Goal: Information Seeking & Learning: Learn about a topic

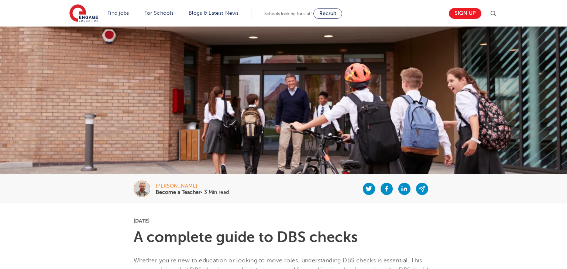
scroll to position [4, 0]
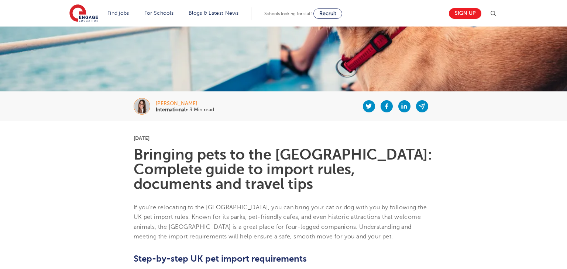
scroll to position [137, 0]
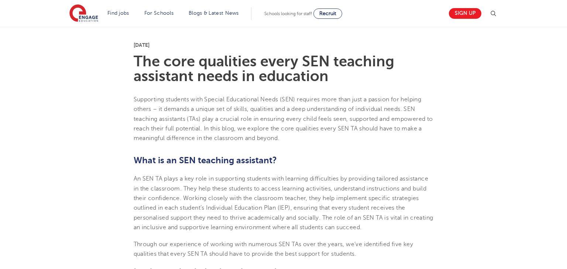
scroll to position [193, 0]
